Goal: Task Accomplishment & Management: Complete application form

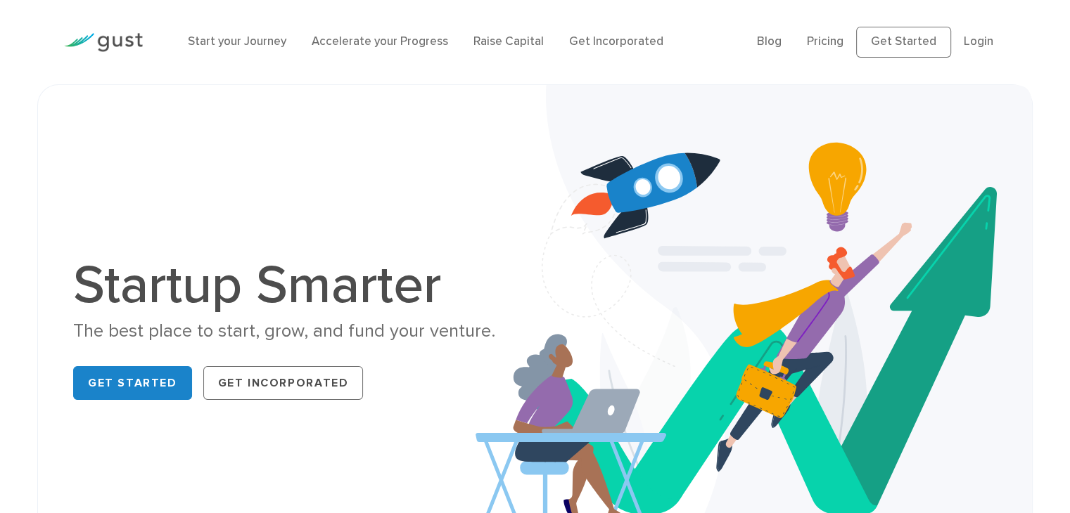
click at [256, 281] on h1 "Startup Smarter" at bounding box center [298, 285] width 451 height 53
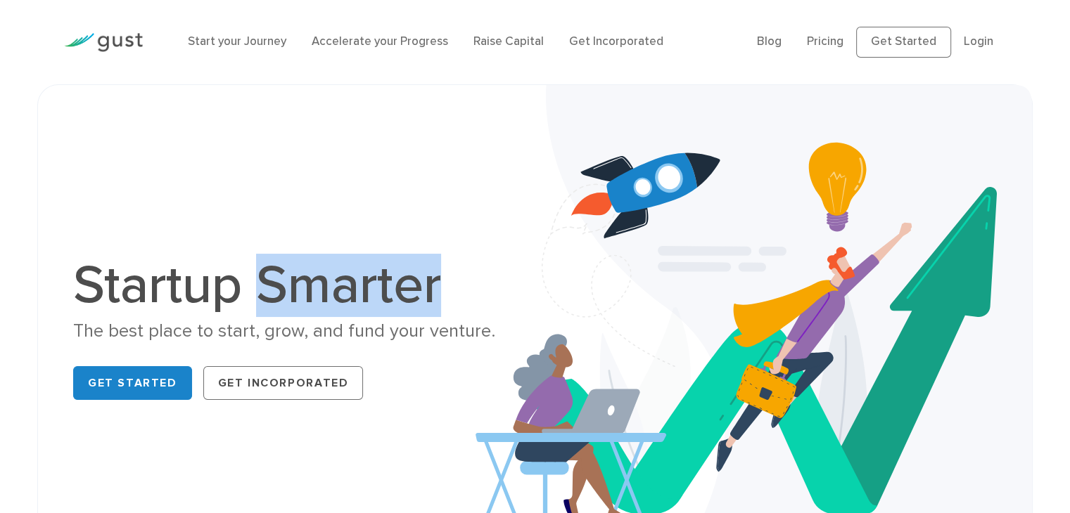
click at [256, 281] on h1 "Startup Smarter" at bounding box center [298, 285] width 451 height 53
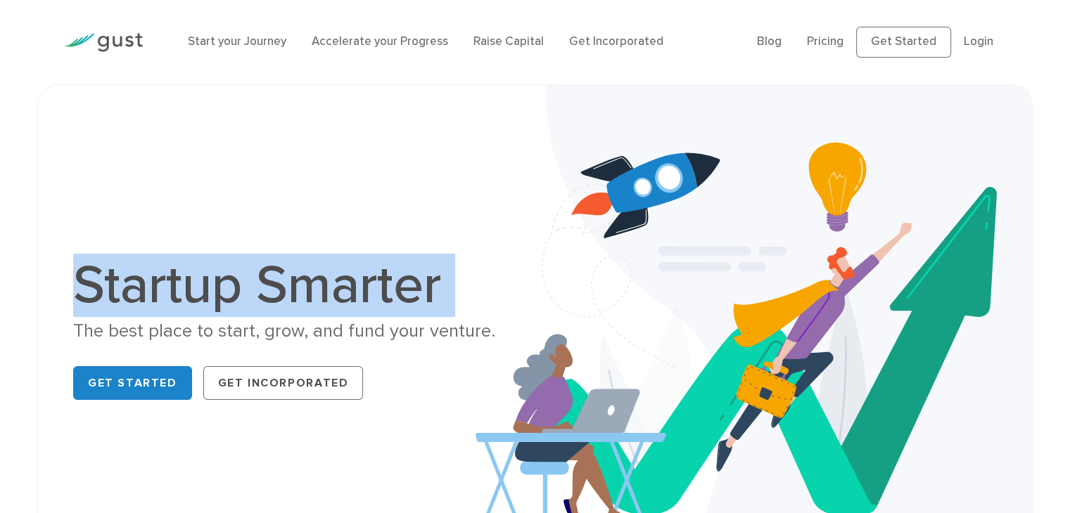
drag, startPoint x: 256, startPoint y: 281, endPoint x: 293, endPoint y: 285, distance: 36.8
click at [293, 285] on h1 "Startup Smarter" at bounding box center [298, 285] width 451 height 53
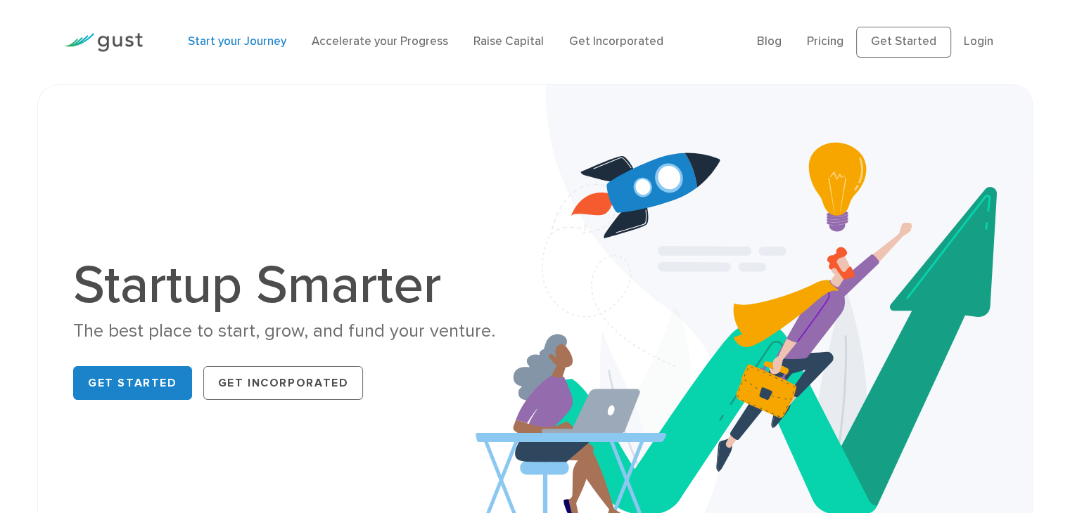
drag, startPoint x: 264, startPoint y: 52, endPoint x: 245, endPoint y: 44, distance: 21.2
click at [245, 44] on div "Start your Journey Accelerate your Progress Raise Capital Get Incorporated" at bounding box center [461, 42] width 569 height 46
click at [245, 44] on link "Start your Journey" at bounding box center [237, 41] width 98 height 14
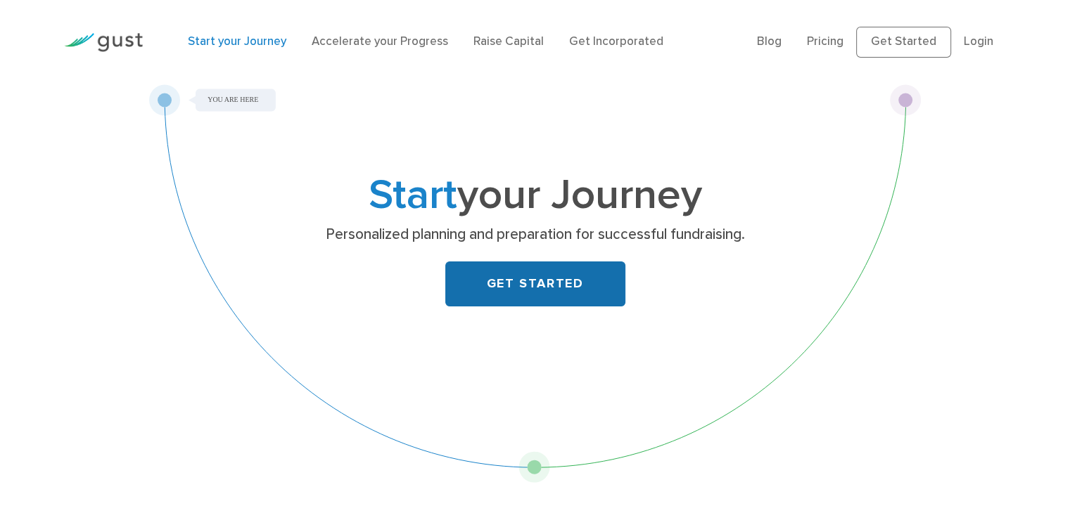
click at [501, 299] on link "GET STARTED" at bounding box center [535, 284] width 180 height 45
